Goal: Task Accomplishment & Management: Use online tool/utility

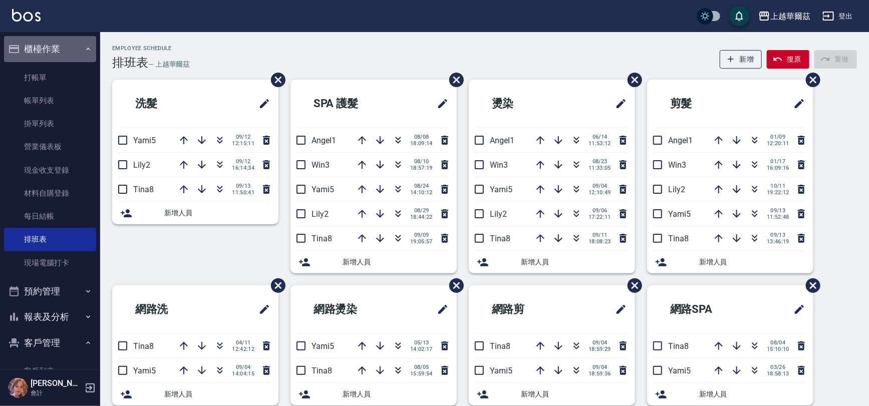
click at [86, 50] on icon "button" at bounding box center [88, 49] width 4 height 3
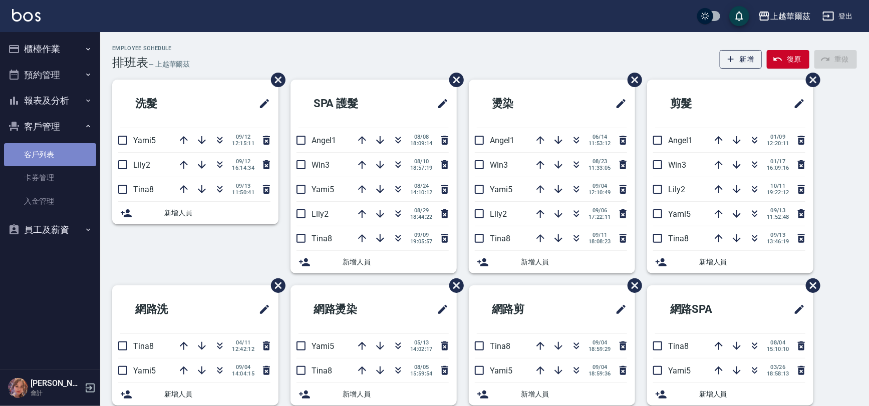
click at [45, 153] on link "客戶列表" at bounding box center [50, 154] width 92 height 23
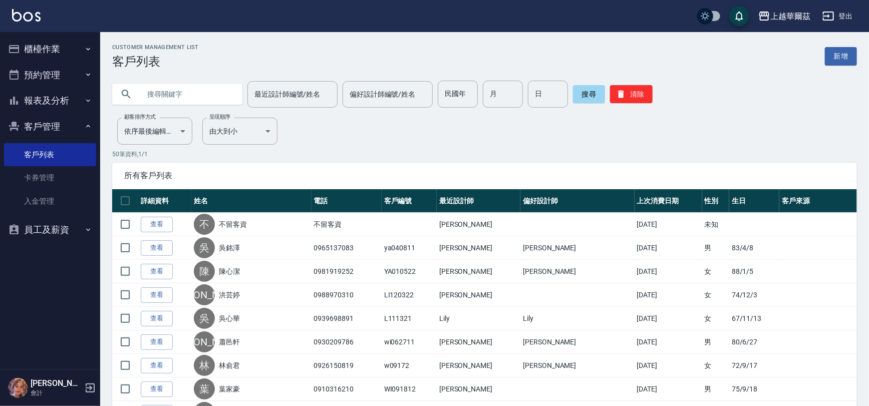
click at [172, 91] on input "text" at bounding box center [187, 94] width 94 height 27
click at [580, 94] on button "搜尋" at bounding box center [589, 94] width 32 height 18
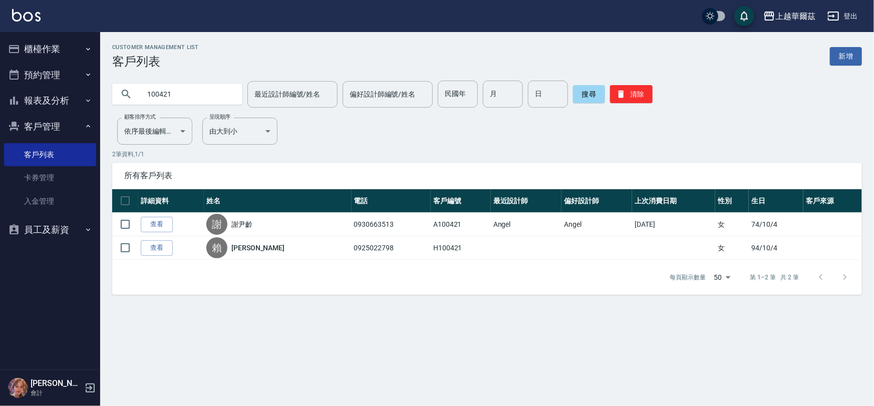
click at [170, 92] on input "100421" at bounding box center [187, 94] width 94 height 27
type input "100521"
click at [588, 92] on button "搜尋" at bounding box center [589, 94] width 32 height 18
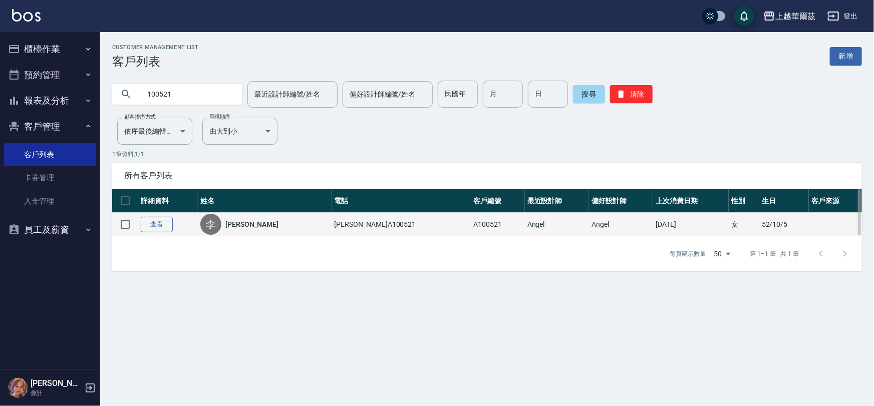
click at [163, 225] on link "查看" at bounding box center [157, 225] width 32 height 16
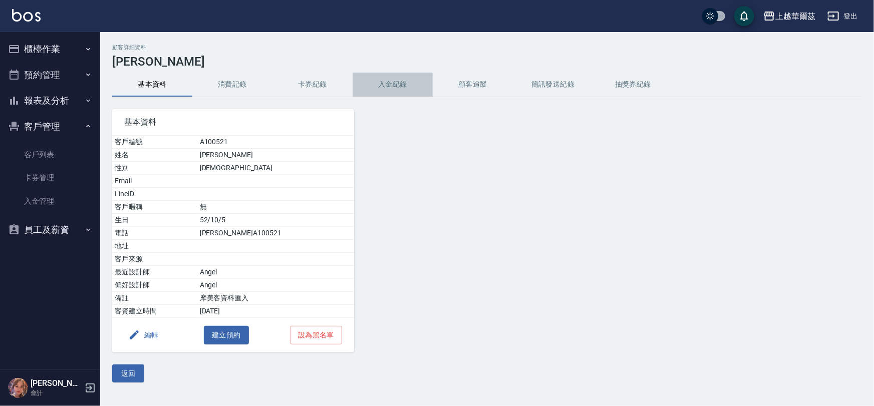
click at [407, 84] on button "入金紀錄" at bounding box center [393, 85] width 80 height 24
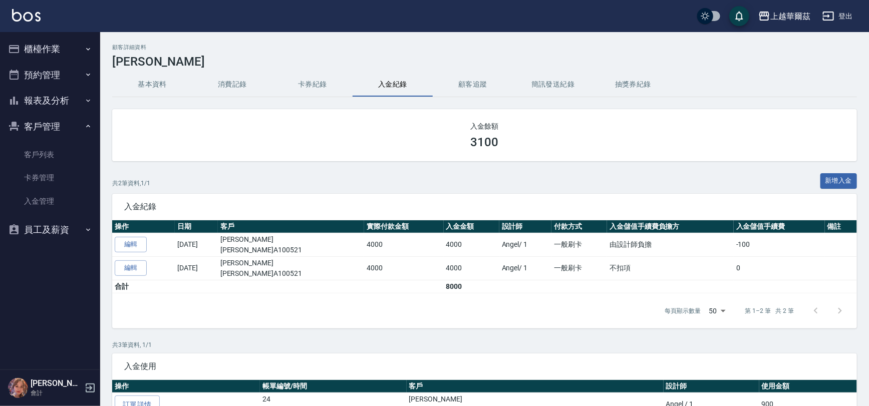
click at [227, 81] on button "消費記錄" at bounding box center [232, 85] width 80 height 24
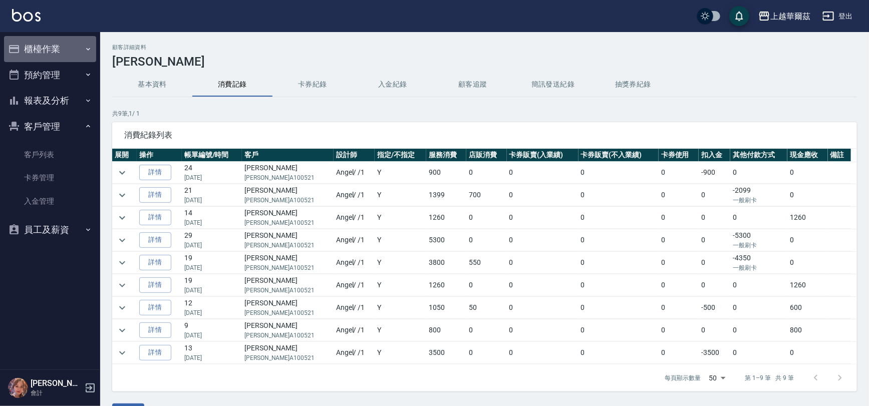
click at [45, 47] on button "櫃檯作業" at bounding box center [50, 49] width 92 height 26
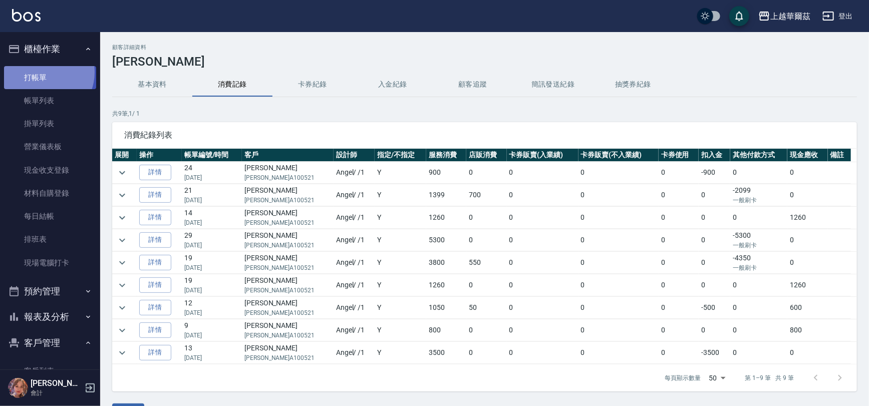
click at [42, 72] on link "打帳單" at bounding box center [50, 77] width 92 height 23
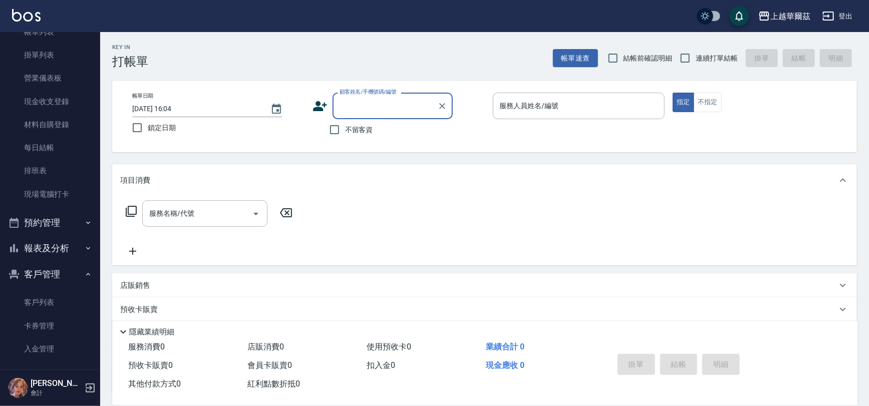
scroll to position [69, 0]
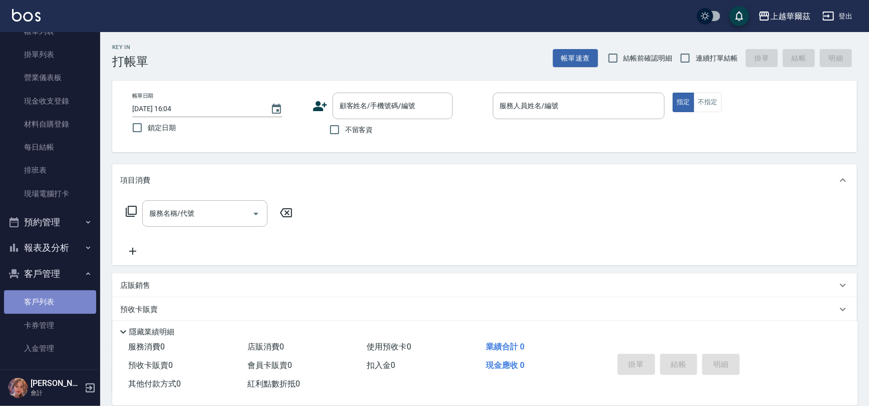
click at [60, 300] on link "客戶列表" at bounding box center [50, 301] width 92 height 23
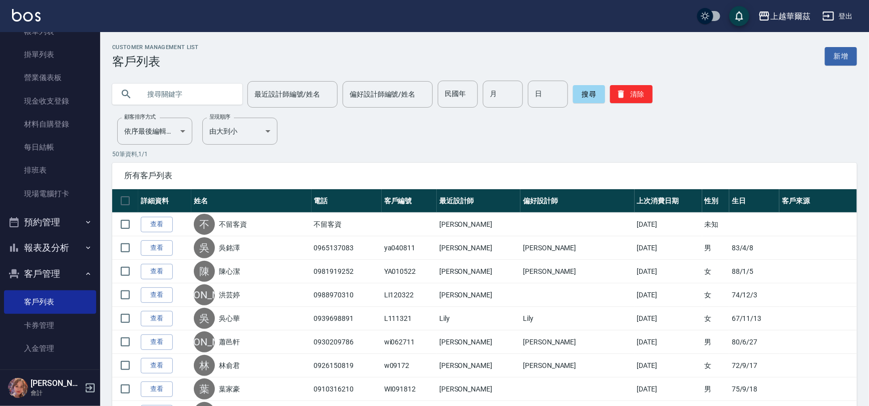
scroll to position [101, 0]
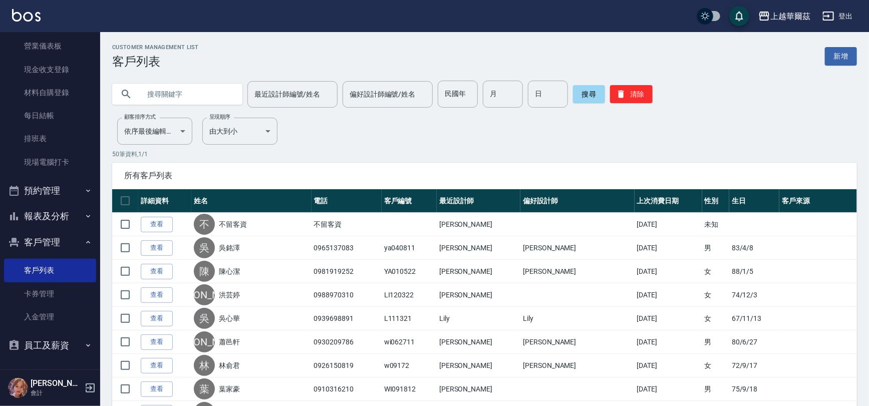
click at [84, 240] on icon "button" at bounding box center [88, 242] width 8 height 8
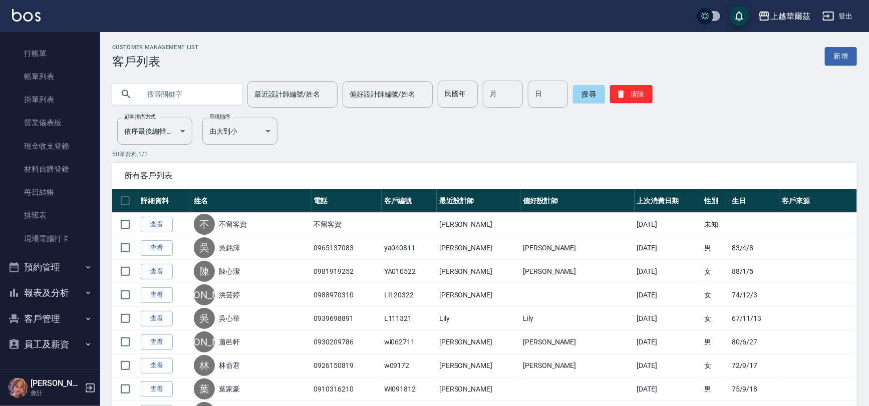
scroll to position [24, 0]
click at [45, 213] on link "排班表" at bounding box center [50, 215] width 92 height 23
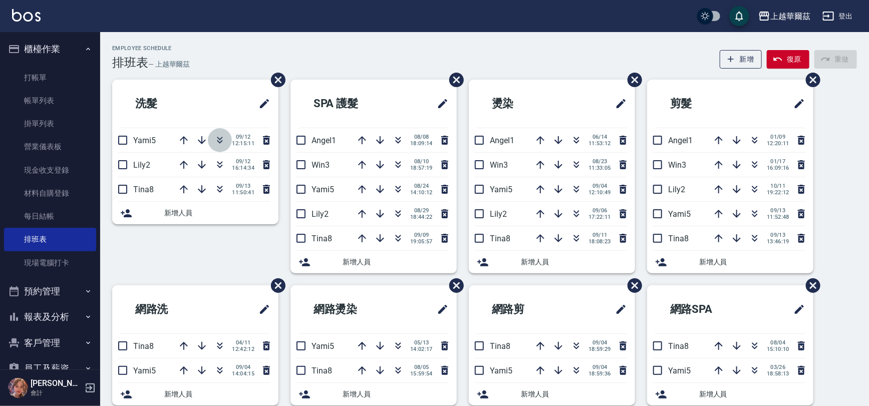
click at [223, 136] on icon "button" at bounding box center [220, 140] width 12 height 12
click at [576, 344] on icon "button" at bounding box center [576, 346] width 12 height 12
click at [41, 270] on link "現場電腦打卡" at bounding box center [50, 262] width 92 height 23
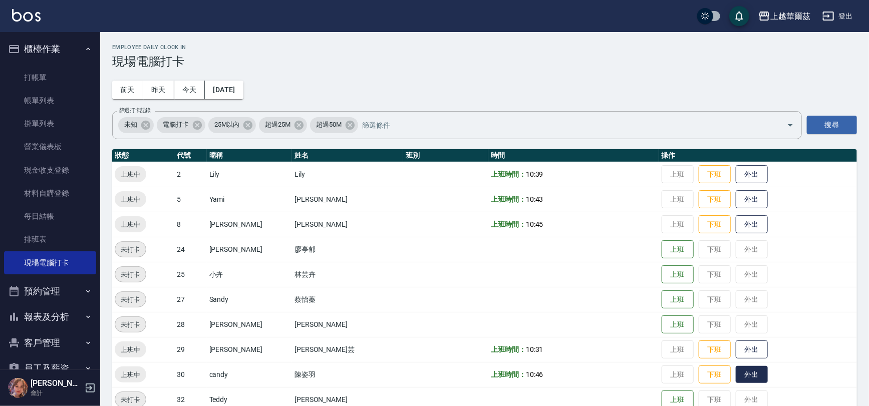
click at [736, 368] on button "外出" at bounding box center [752, 375] width 32 height 18
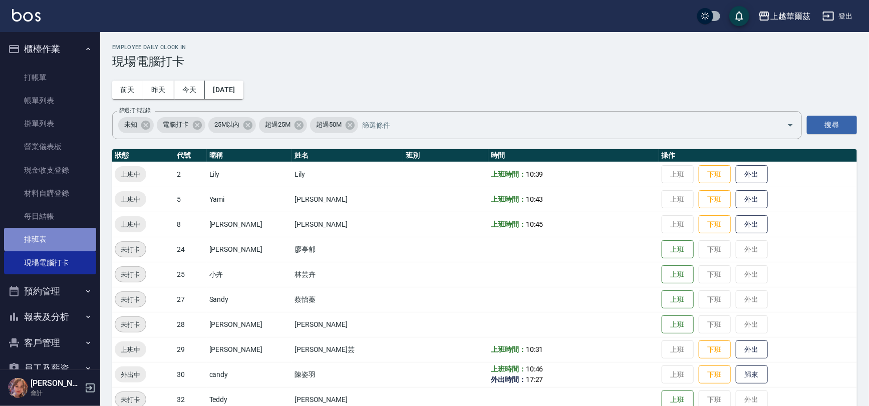
click at [65, 234] on link "排班表" at bounding box center [50, 239] width 92 height 23
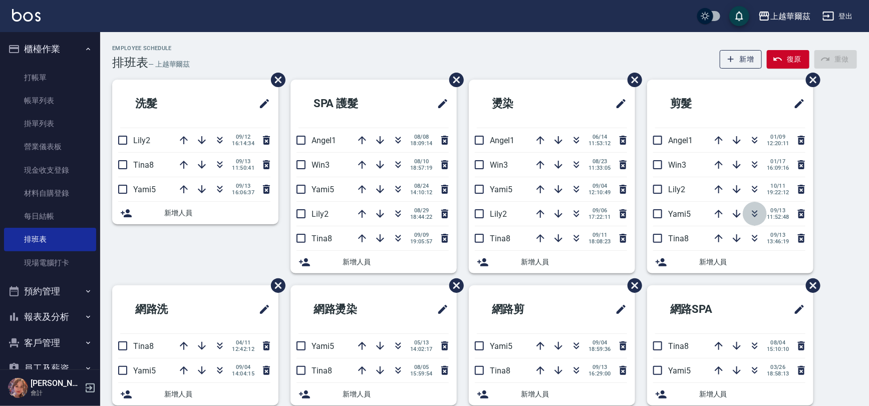
click at [755, 213] on icon "button" at bounding box center [755, 214] width 12 height 12
click at [52, 260] on link "現場電腦打卡" at bounding box center [50, 262] width 92 height 23
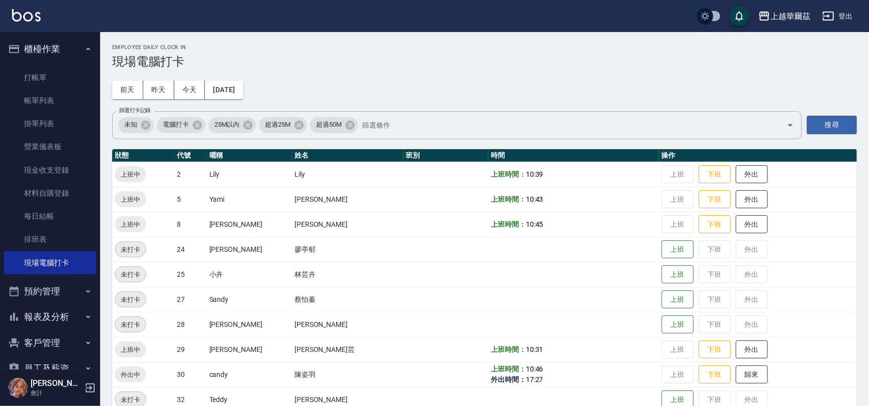
click at [731, 364] on td "上班 下班 歸來" at bounding box center [758, 374] width 198 height 25
click at [736, 376] on button "歸來" at bounding box center [752, 375] width 32 height 18
